Goal: Information Seeking & Learning: Learn about a topic

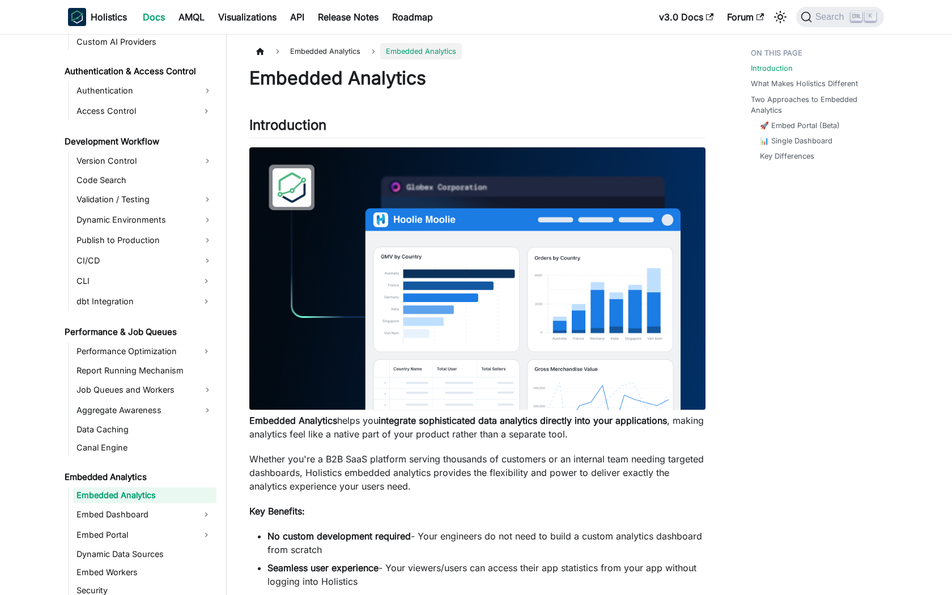
scroll to position [787, 0]
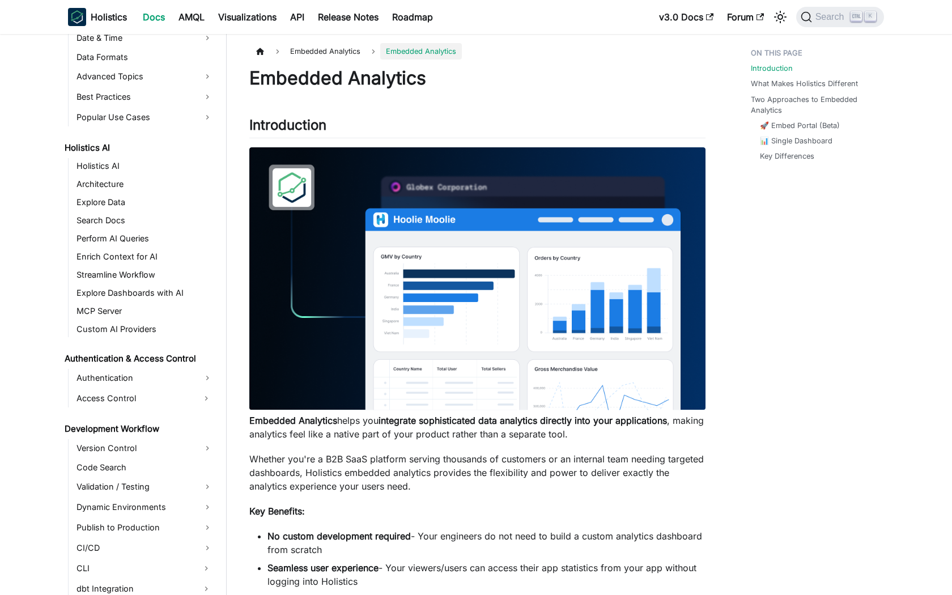
scroll to position [787, 0]
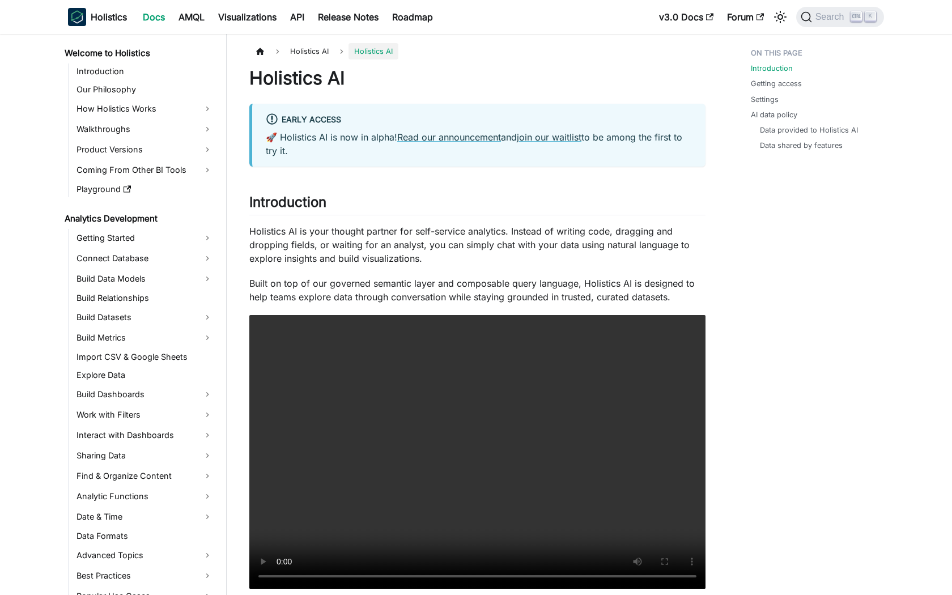
scroll to position [170, 0]
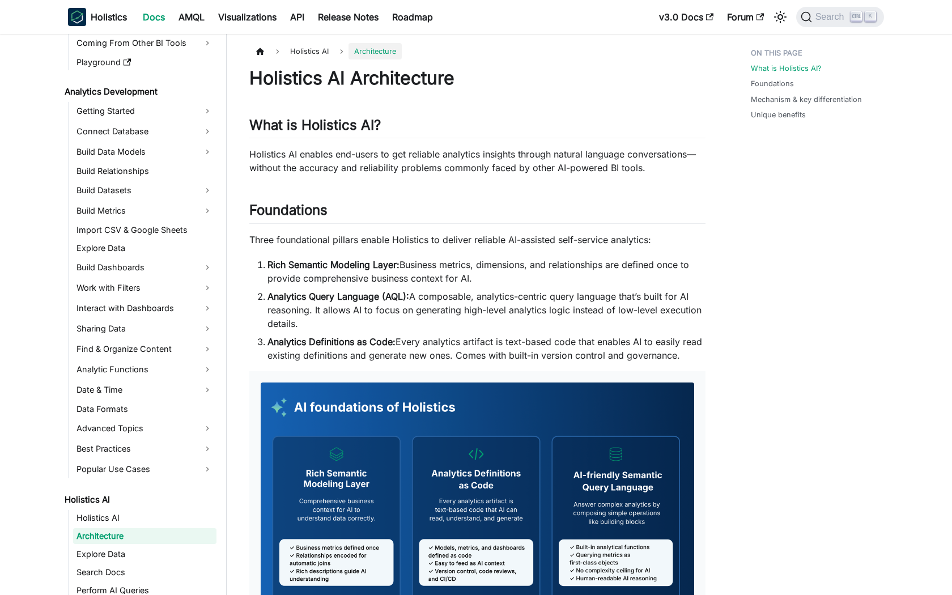
scroll to position [188, 0]
